Goal: Information Seeking & Learning: Learn about a topic

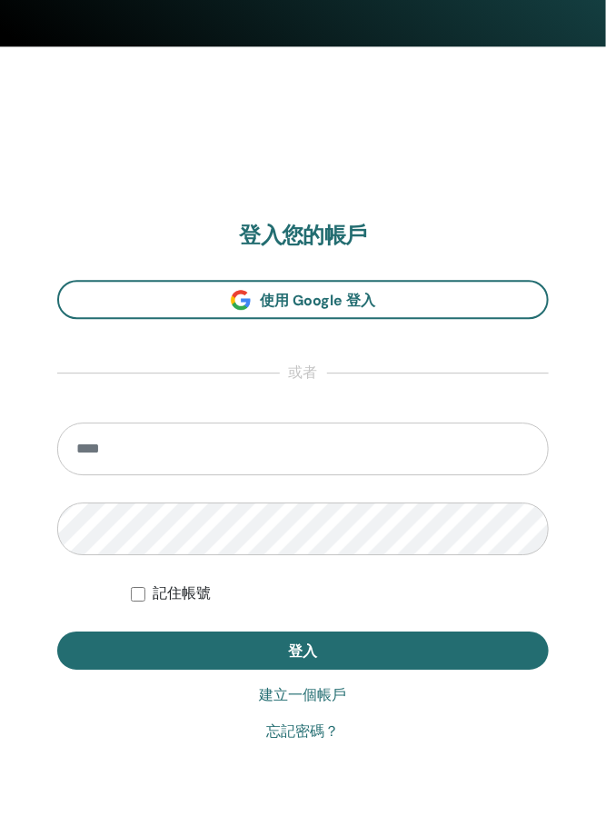
scroll to position [866, 0]
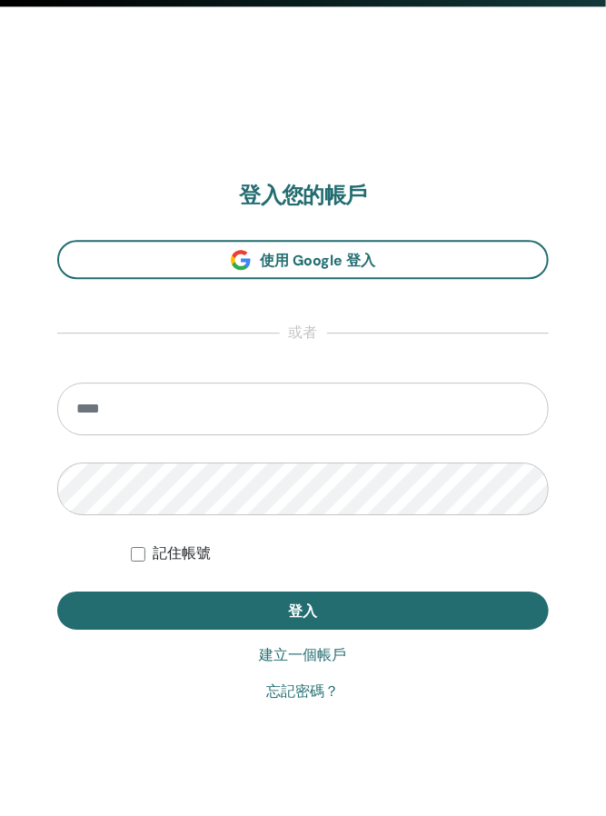
click at [194, 407] on input "email" at bounding box center [302, 408] width 491 height 53
type input "**********"
click at [57, 591] on button "登入" at bounding box center [302, 610] width 491 height 38
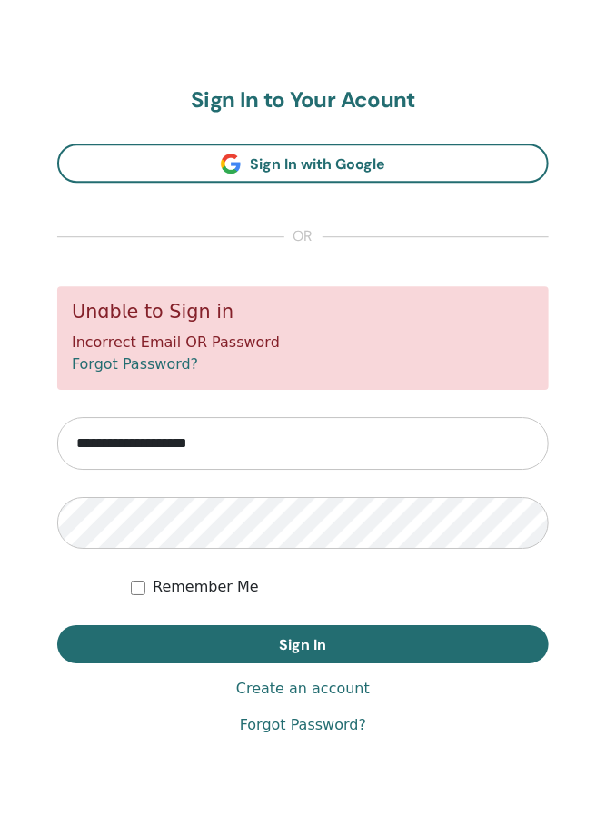
scroll to position [927, 0]
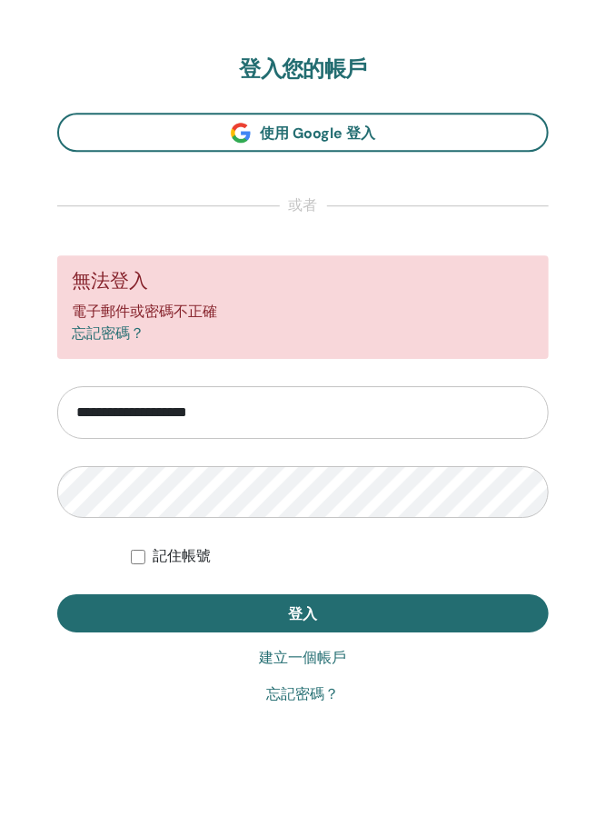
click at [315, 698] on font "忘記密碼？" at bounding box center [303, 693] width 73 height 17
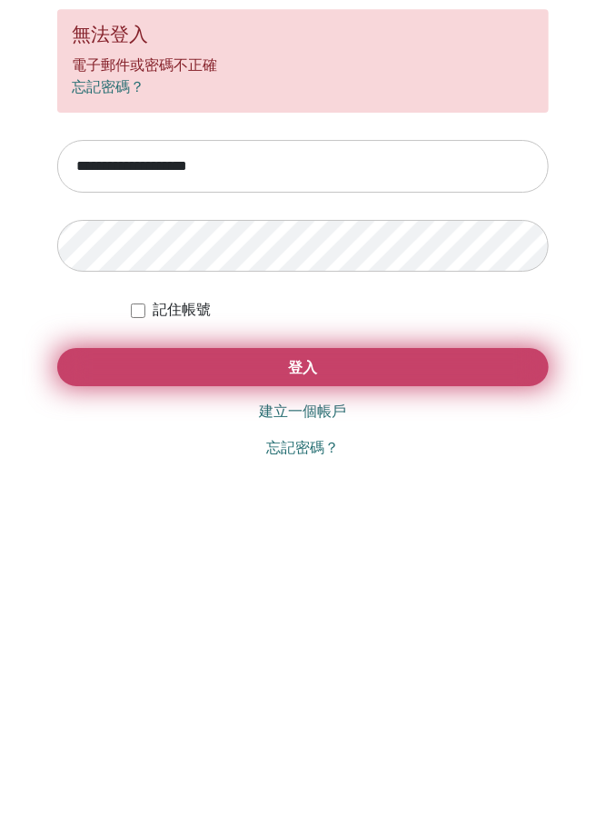
click at [388, 607] on button "登入" at bounding box center [302, 613] width 491 height 38
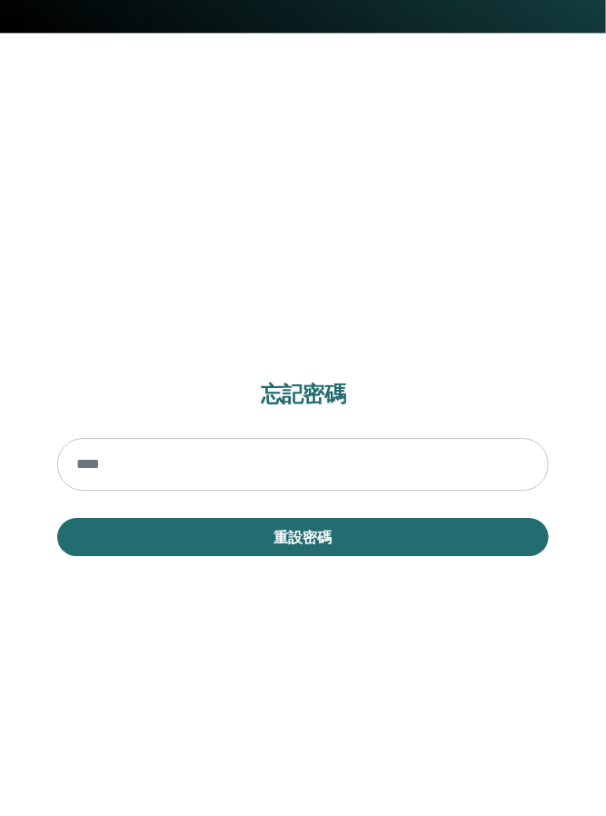
scroll to position [896, 0]
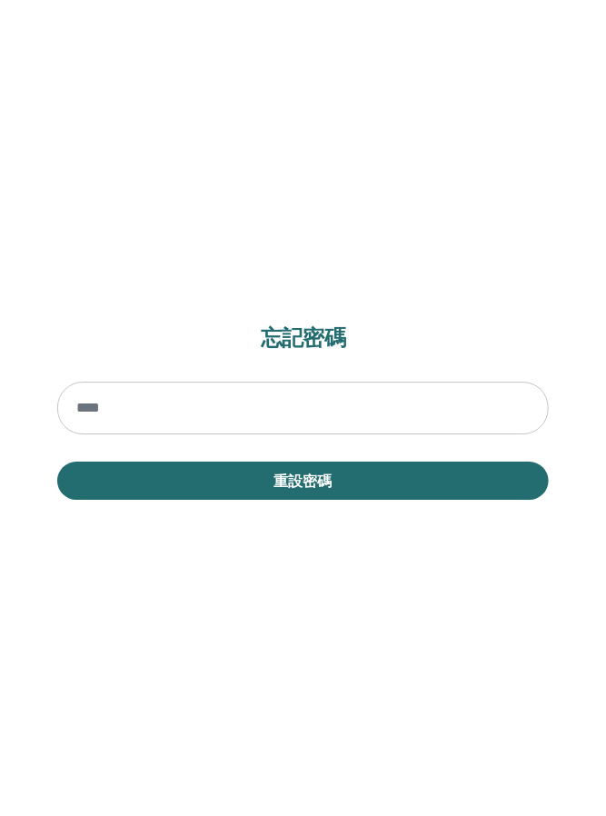
click at [222, 408] on input "email" at bounding box center [302, 407] width 491 height 53
click at [231, 414] on input "email" at bounding box center [302, 407] width 491 height 53
type input "**********"
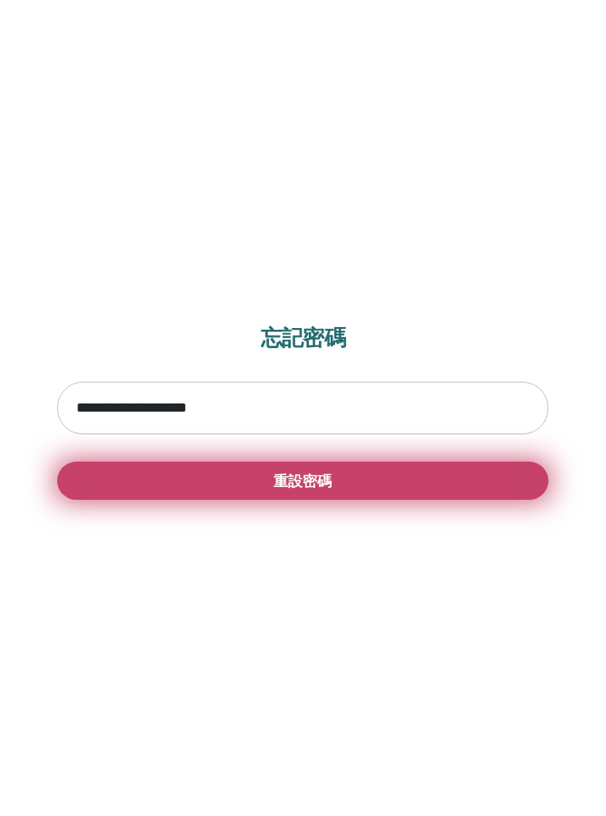
click at [349, 475] on button "重設密碼" at bounding box center [302, 480] width 491 height 38
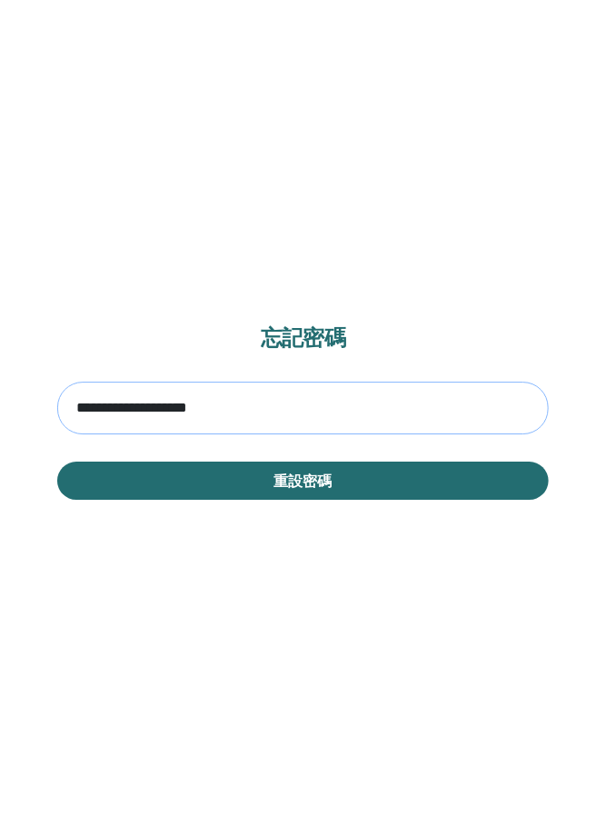
click at [317, 409] on input "**********" at bounding box center [302, 407] width 491 height 53
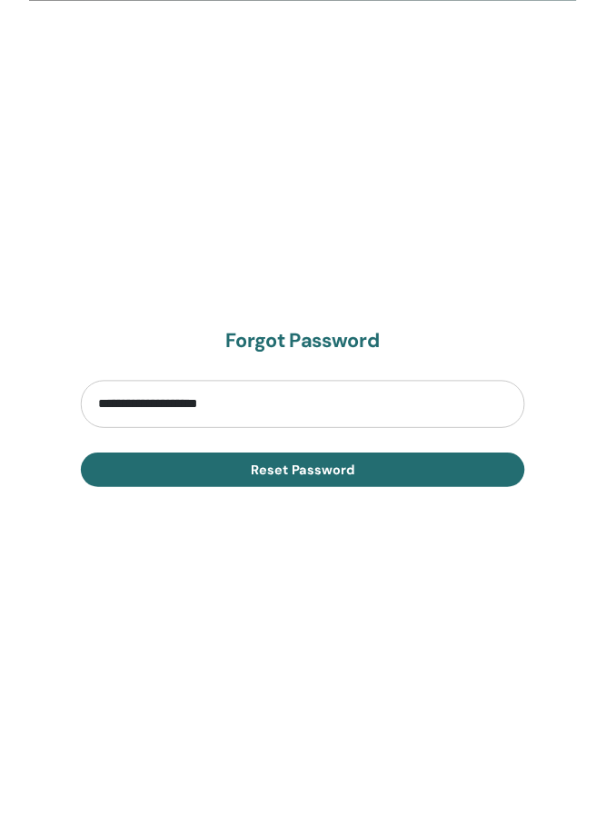
scroll to position [880, 0]
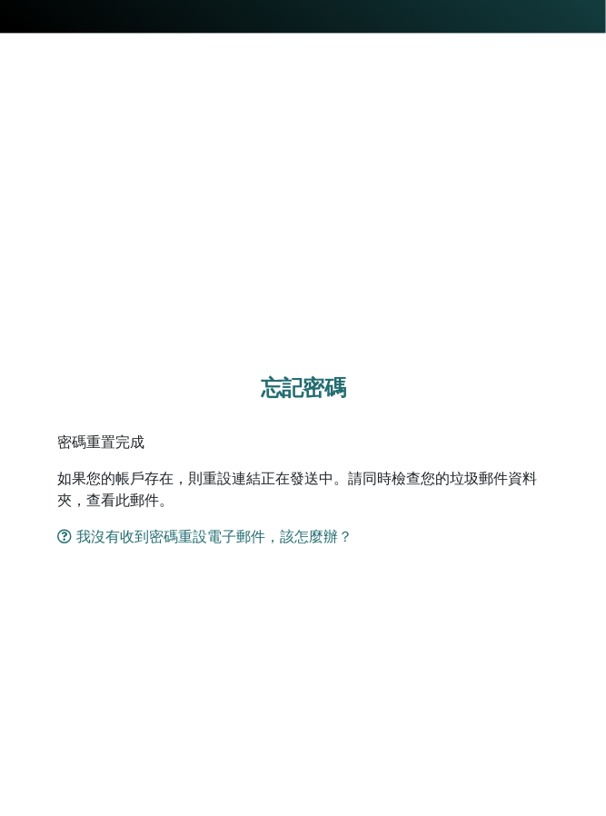
scroll to position [840, 0]
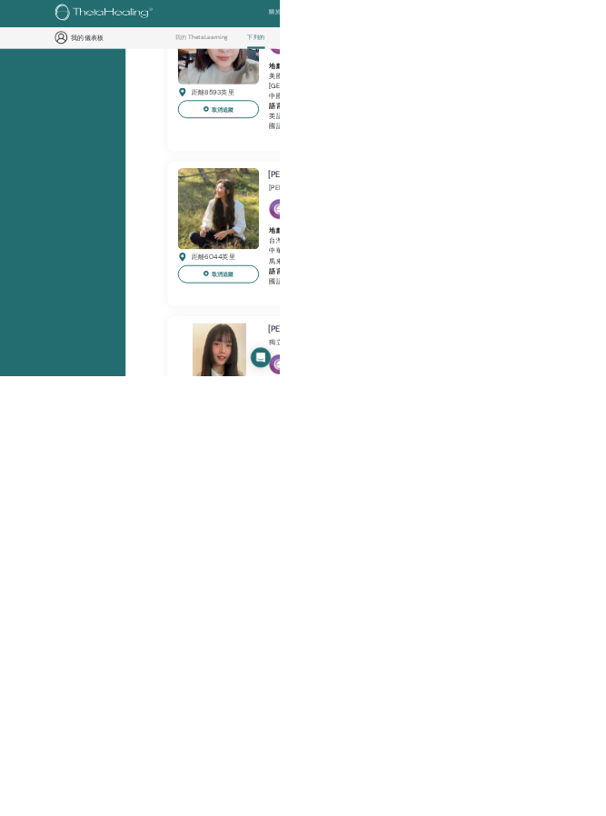
scroll to position [969, 0]
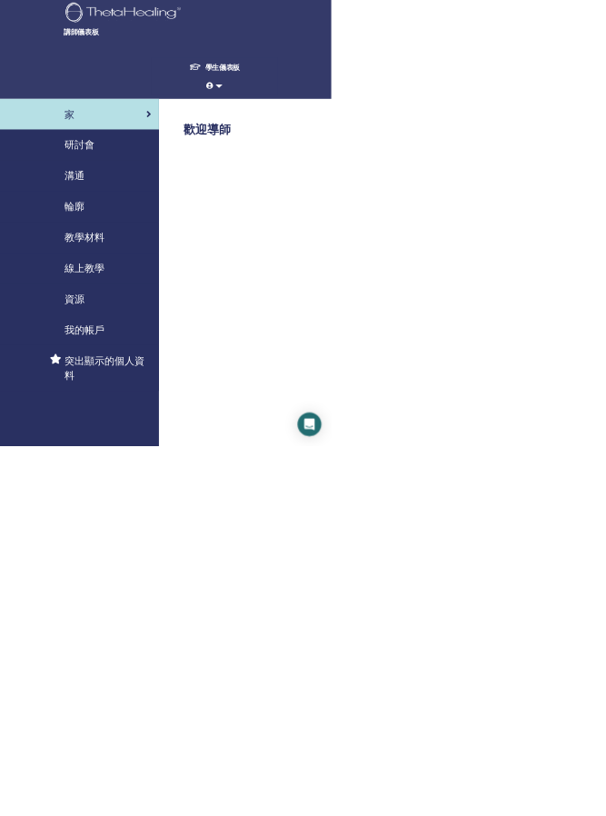
click at [177, 446] on span "教學材料" at bounding box center [154, 434] width 73 height 27
click at [155, 432] on font "教學材料" at bounding box center [154, 434] width 73 height 24
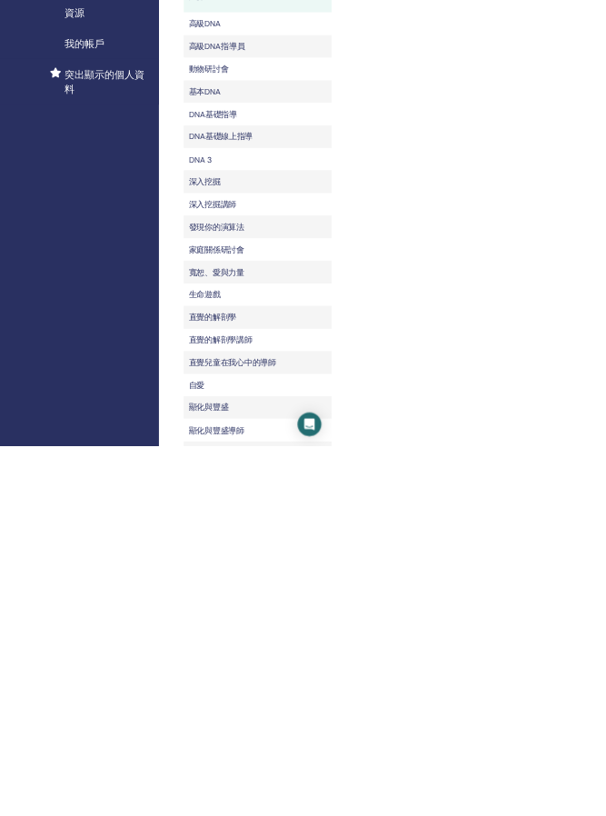
scroll to position [531, 0]
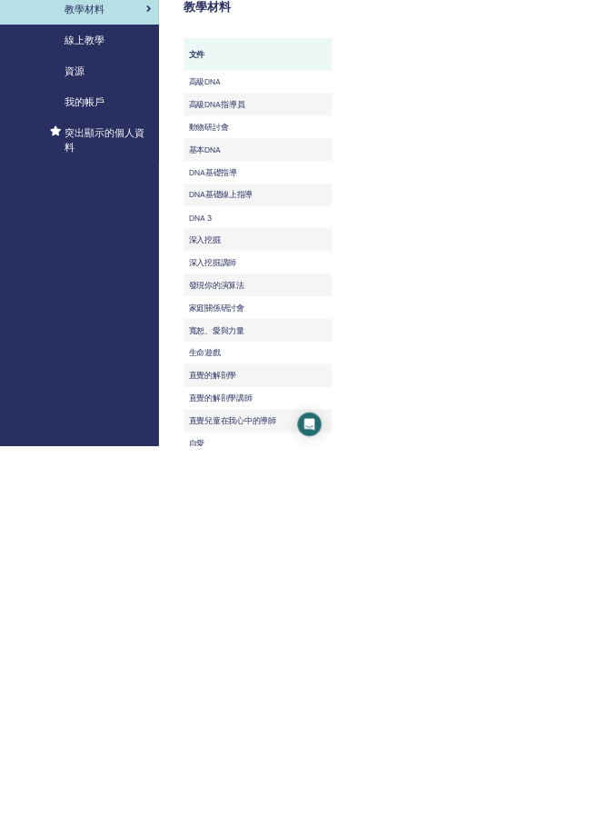
scroll to position [425, 0]
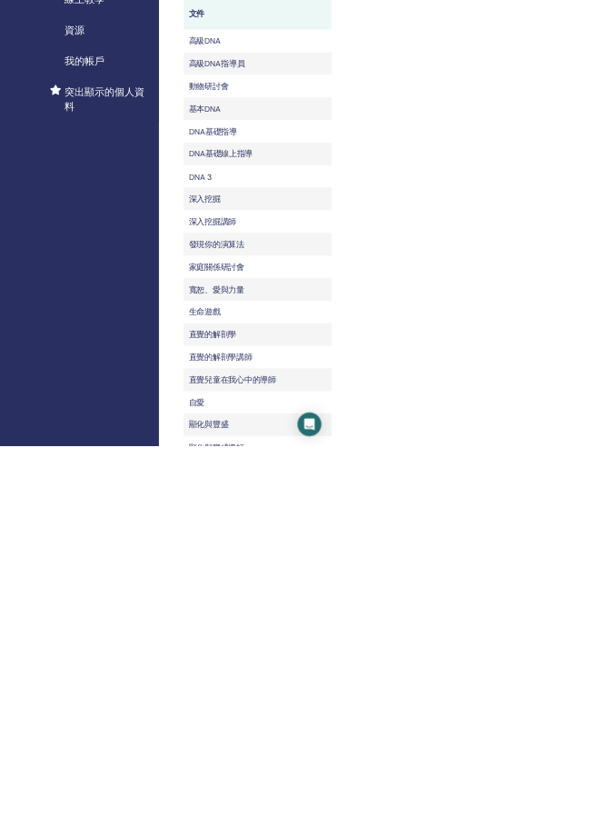
scroll to position [585, 0]
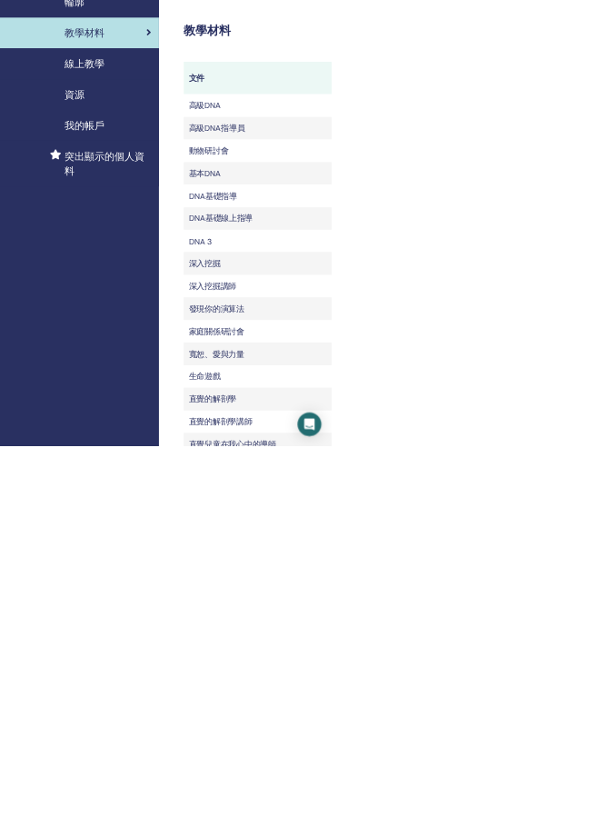
scroll to position [381, 0]
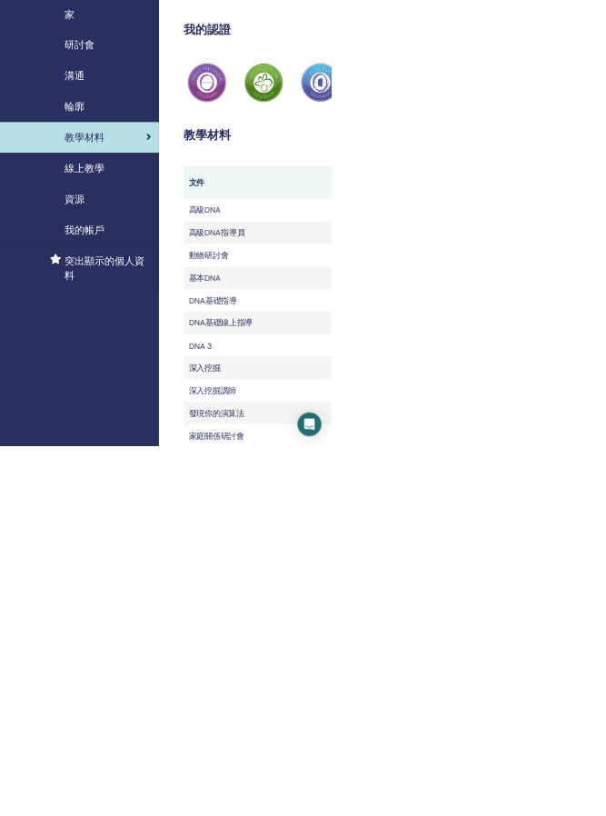
scroll to position [0, 0]
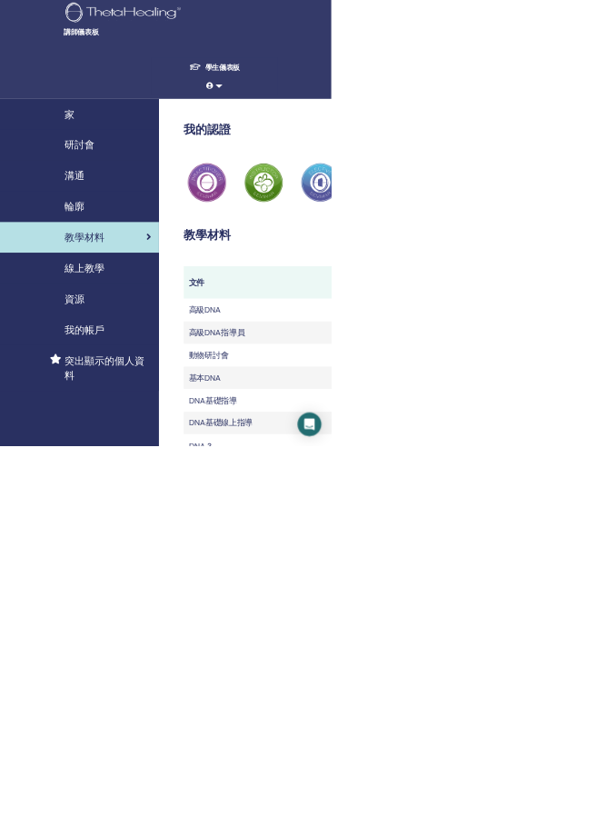
click at [190, 485] on div "線上教學" at bounding box center [146, 490] width 262 height 27
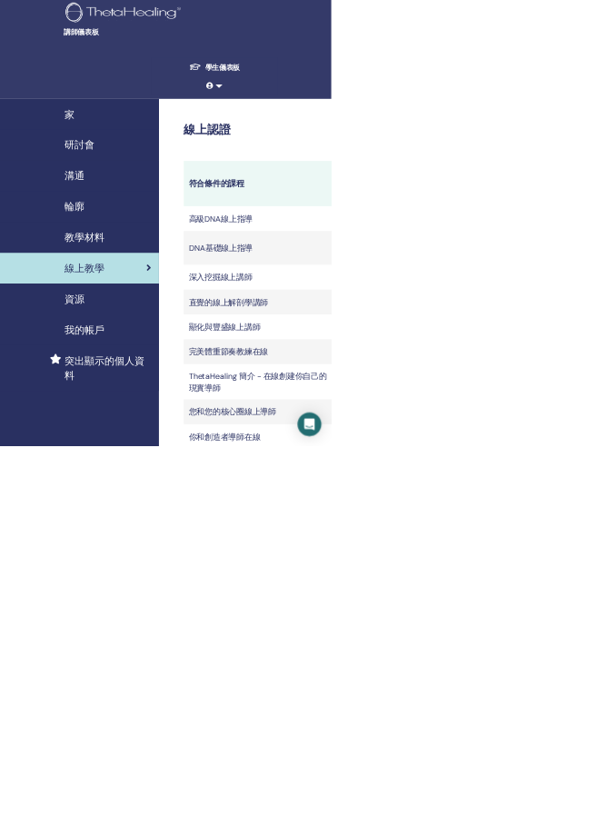
click at [153, 548] on div "資源" at bounding box center [146, 546] width 262 height 27
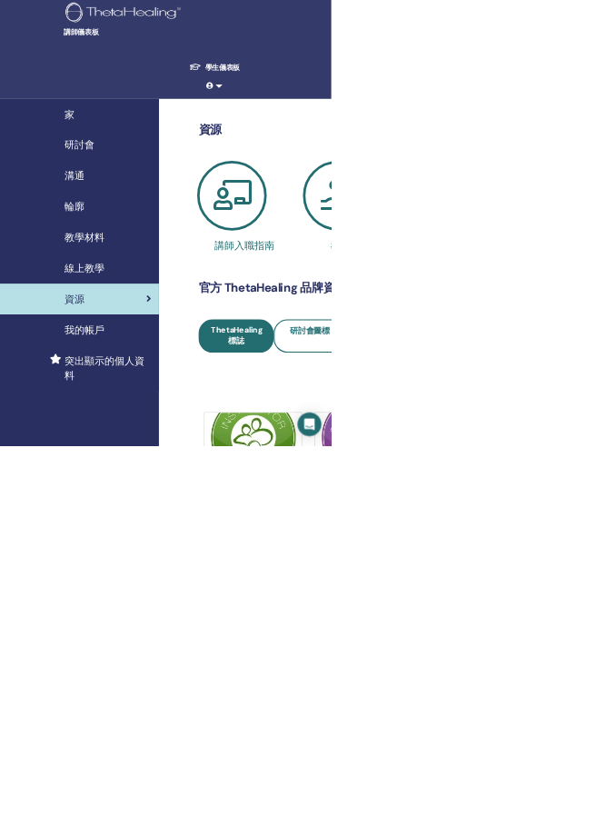
scroll to position [296, 0]
